Goal: Information Seeking & Learning: Learn about a topic

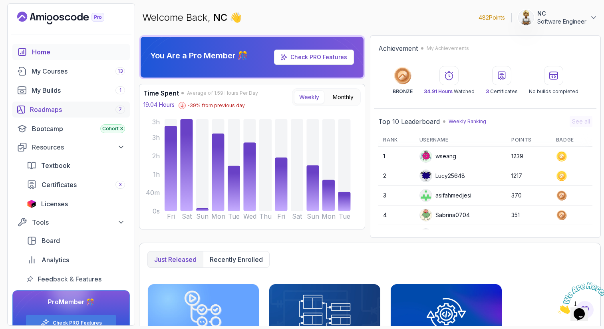
click at [57, 112] on div "Roadmaps 7" at bounding box center [77, 110] width 95 height 10
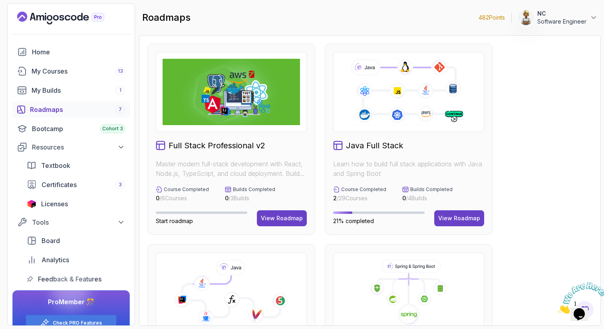
click at [274, 261] on icon at bounding box center [230, 292] width 137 height 66
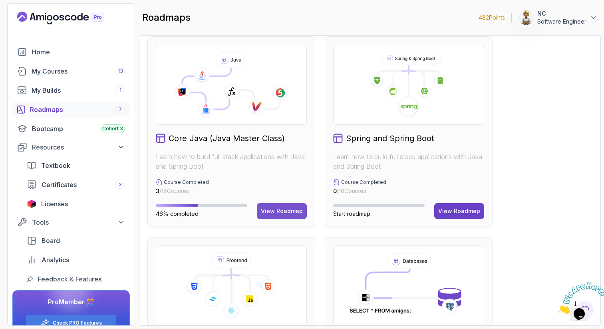
click at [272, 211] on div "View Roadmap" at bounding box center [282, 211] width 42 height 8
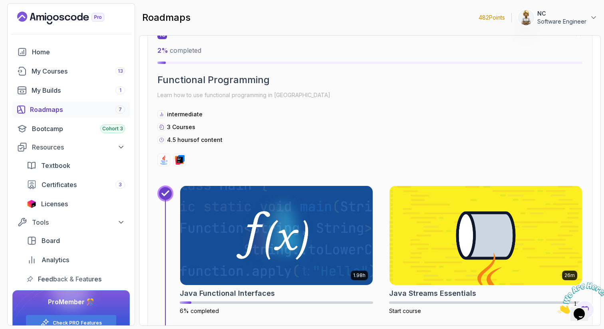
scroll to position [3106, 0]
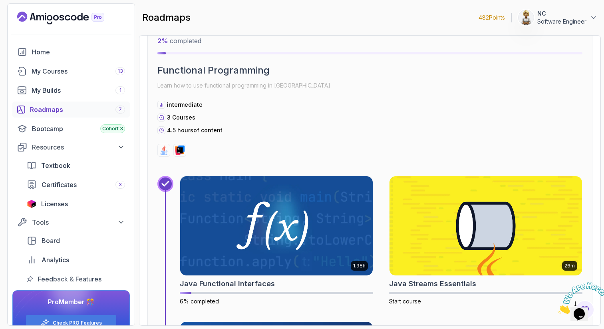
click at [272, 211] on img at bounding box center [276, 225] width 192 height 99
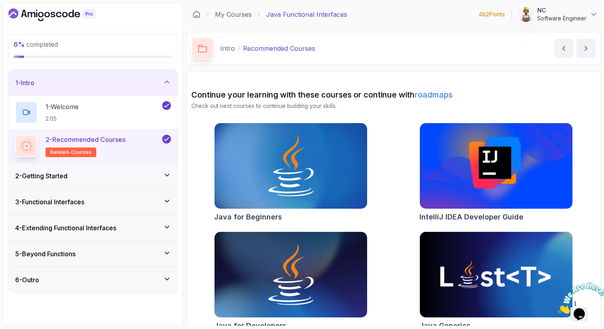
click at [167, 81] on icon at bounding box center [167, 82] width 8 height 8
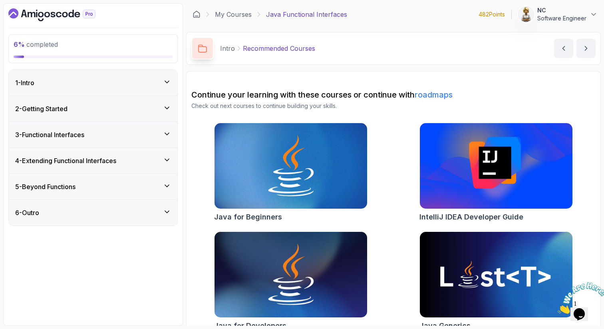
click at [165, 106] on icon at bounding box center [167, 108] width 8 height 8
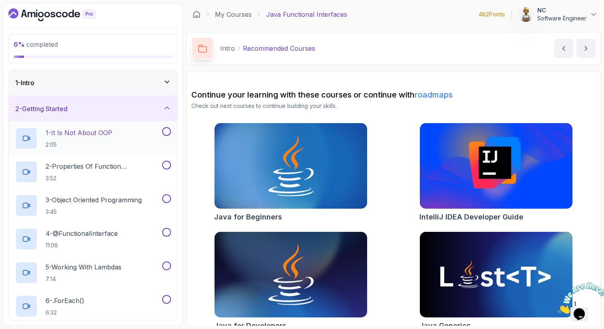
click at [128, 133] on div "1 - It Is Not About OOP 2:05" at bounding box center [87, 138] width 145 height 22
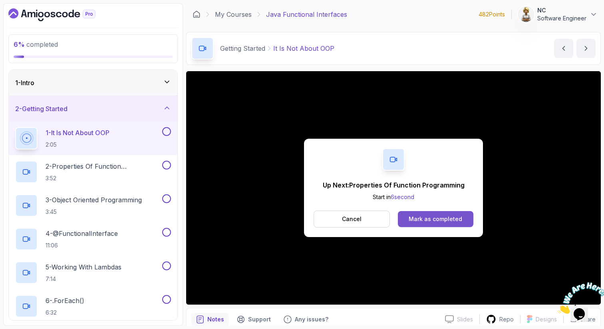
click at [441, 215] on div "Mark as completed" at bounding box center [434, 219] width 53 height 8
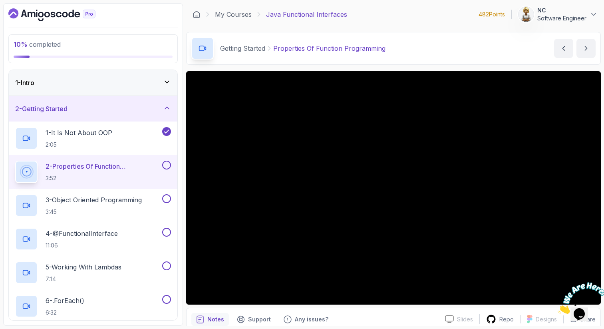
drag, startPoint x: 595, startPoint y: 281, endPoint x: 1149, endPoint y: 559, distance: 620.6
click at [557, 308] on icon "Close" at bounding box center [557, 311] width 0 height 7
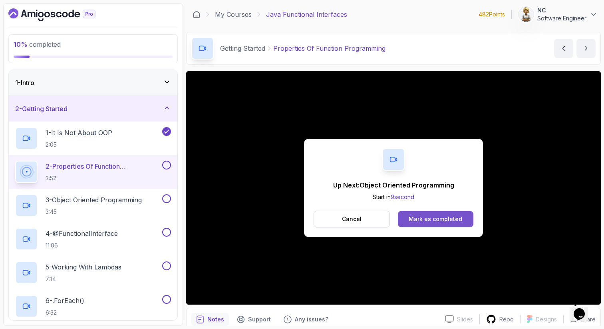
click at [426, 220] on div "Mark as completed" at bounding box center [434, 219] width 53 height 8
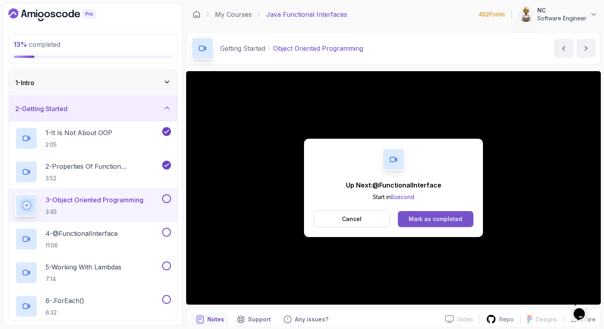
click at [425, 220] on div "Mark as completed" at bounding box center [434, 219] width 53 height 8
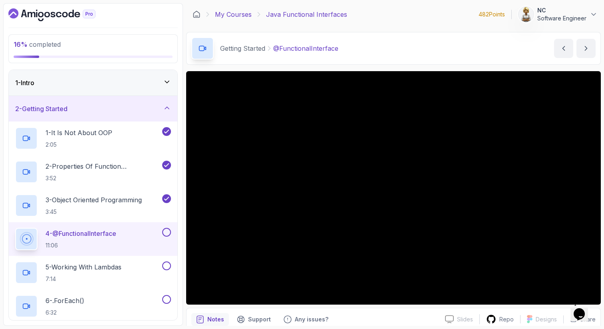
click at [234, 14] on link "My Courses" at bounding box center [233, 15] width 37 height 10
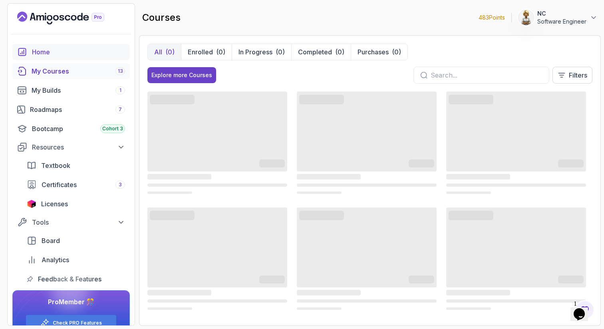
click at [42, 51] on div "Home" at bounding box center [78, 52] width 93 height 10
